Goal: Check status

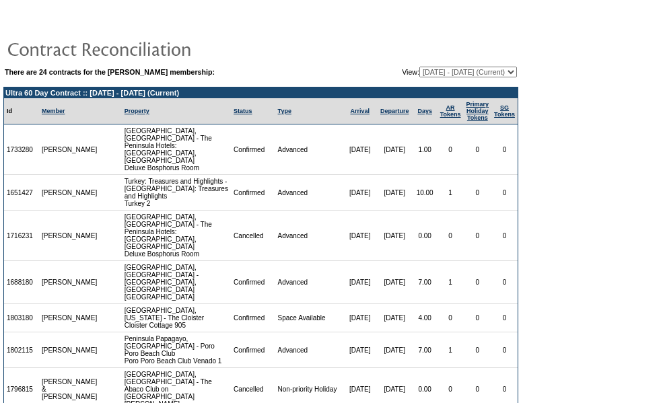
click at [506, 72] on select "[DATE] - [DATE] [DATE] - [DATE] [DATE] - [DATE] [DATE] - [DATE] [DATE] - [DATE]…" at bounding box center [469, 72] width 98 height 11
select select "123442"
click at [420, 67] on select "[DATE] - [DATE] [DATE] - [DATE] [DATE] - [DATE] [DATE] - [DATE] [DATE] - [DATE]…" at bounding box center [469, 72] width 98 height 11
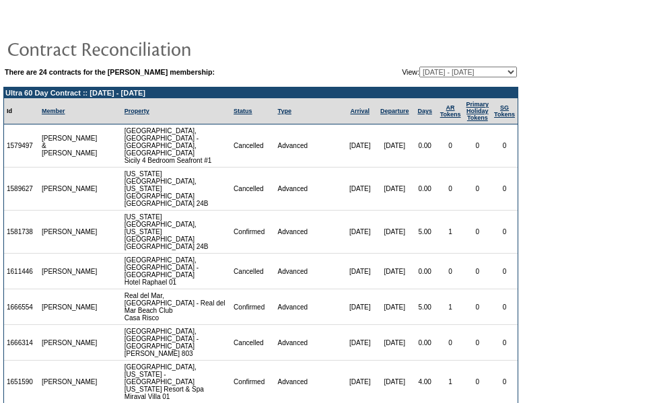
click at [502, 75] on select "[DATE] - [DATE] [DATE] - [DATE] [DATE] - [DATE] [DATE] - [DATE] [DATE] - [DATE]…" at bounding box center [469, 72] width 98 height 11
select select "129098"
click at [420, 67] on select "[DATE] - [DATE] [DATE] - [DATE] [DATE] - [DATE] [DATE] - [DATE] [DATE] - [DATE]…" at bounding box center [469, 72] width 98 height 11
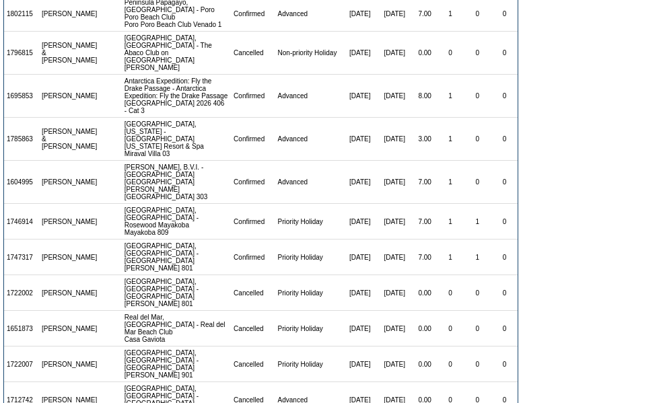
scroll to position [269, 0]
